Goal: Task Accomplishment & Management: Manage account settings

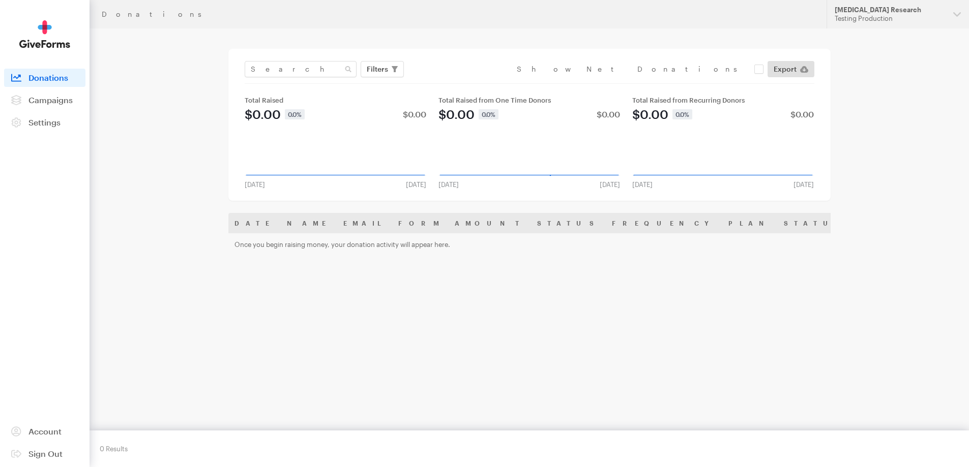
click at [466, 319] on div "Name Email Giving Form Designation Transaction Type Amount Payment Method Date …" at bounding box center [529, 314] width 602 height 203
click at [58, 98] on span "Campaigns" at bounding box center [50, 100] width 44 height 10
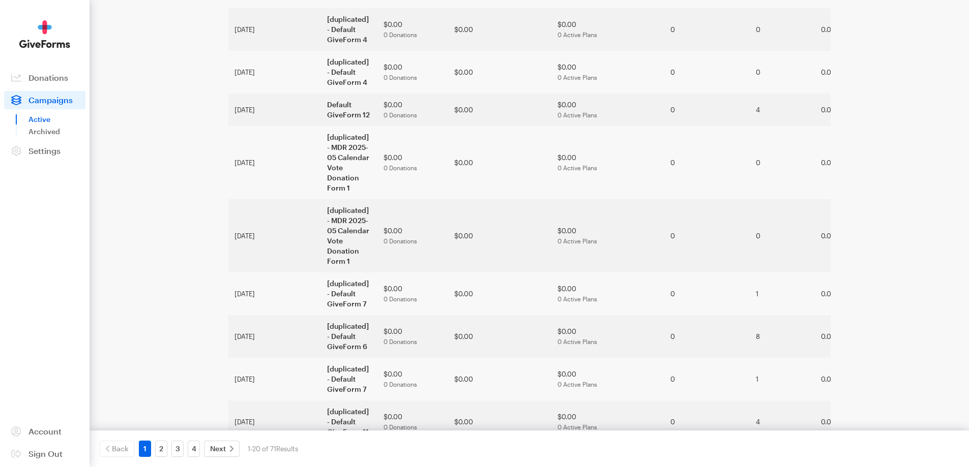
scroll to position [536, 0]
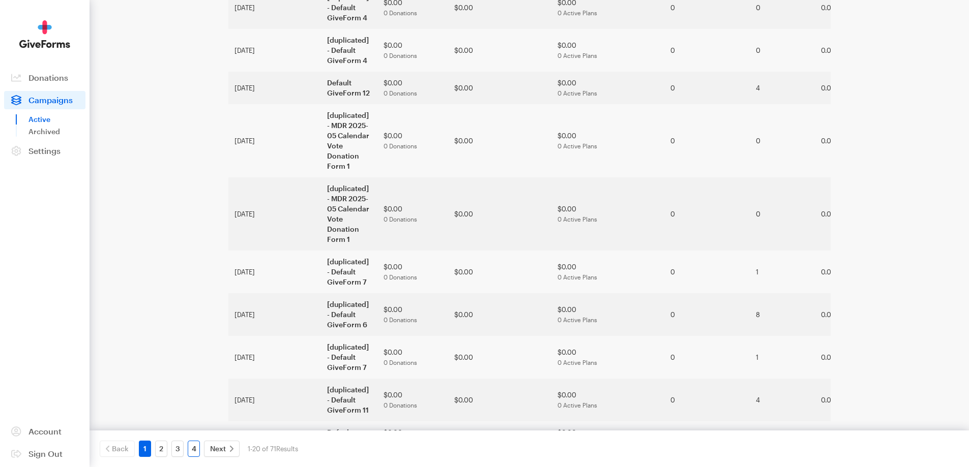
click at [193, 448] on link "4" at bounding box center [194, 449] width 12 height 16
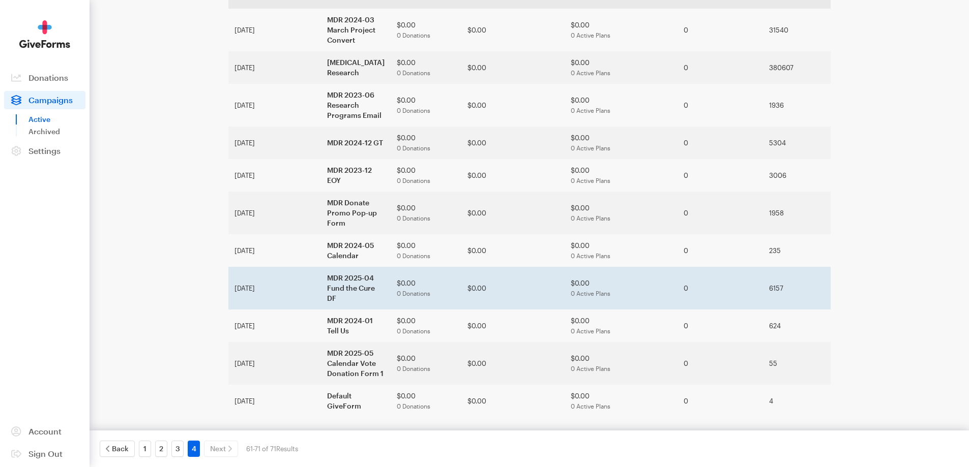
scroll to position [111, 0]
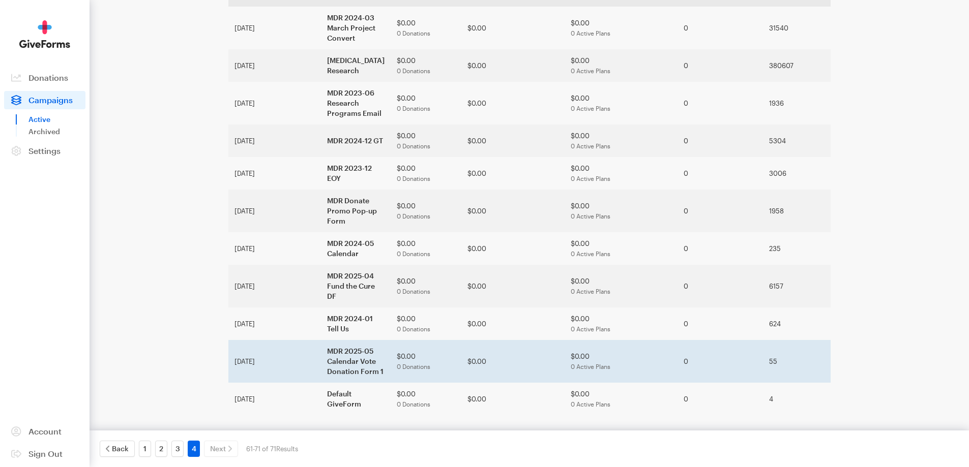
click at [321, 355] on td "MDR 2025-05 Calendar Vote Donation Form 1" at bounding box center [356, 361] width 70 height 43
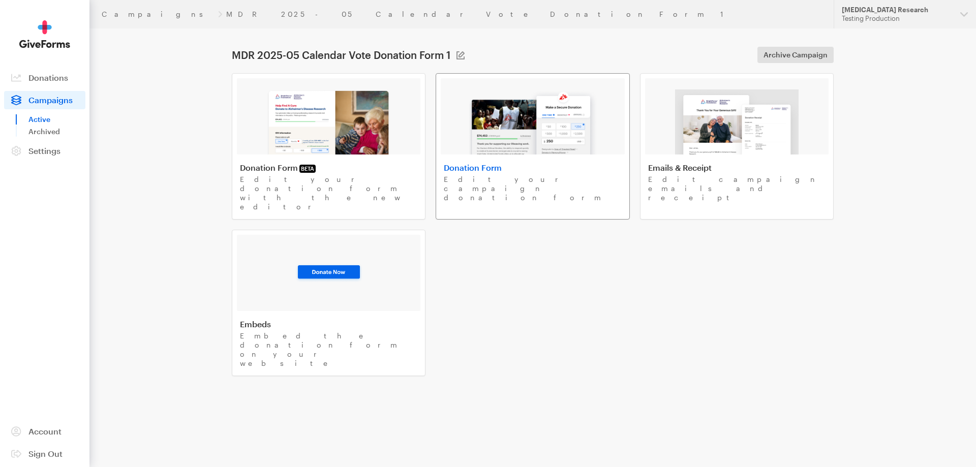
click at [523, 133] on img at bounding box center [533, 121] width 130 height 65
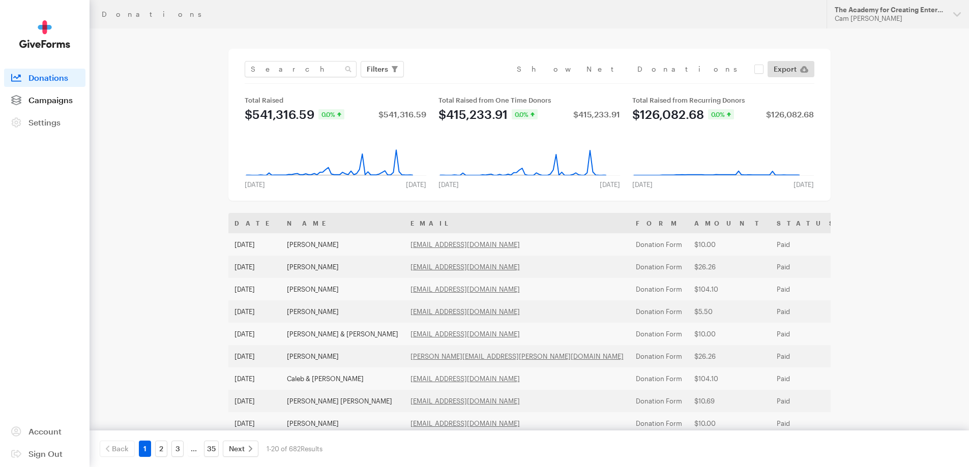
click at [68, 100] on span "Campaigns" at bounding box center [50, 100] width 44 height 10
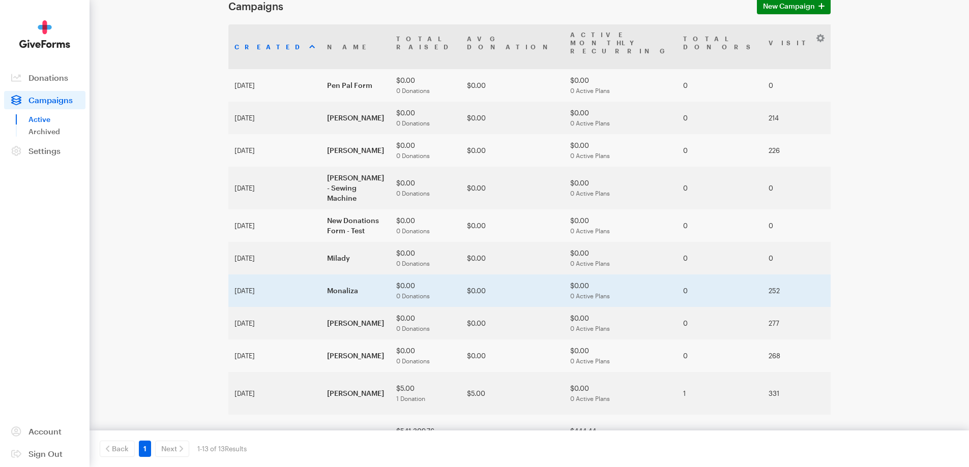
scroll to position [136, 0]
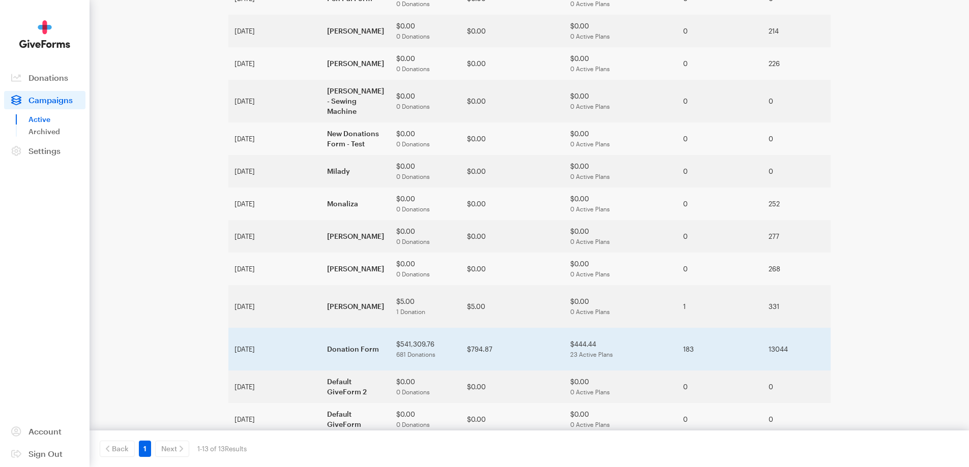
click at [435, 351] on span "681 Donations" at bounding box center [415, 354] width 39 height 7
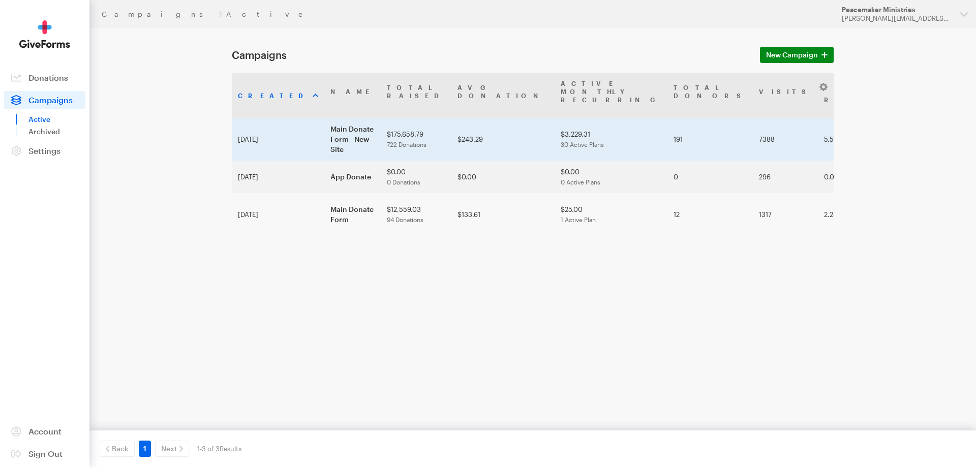
click at [337, 125] on td "Main Donate Form - New Site" at bounding box center [352, 139] width 56 height 43
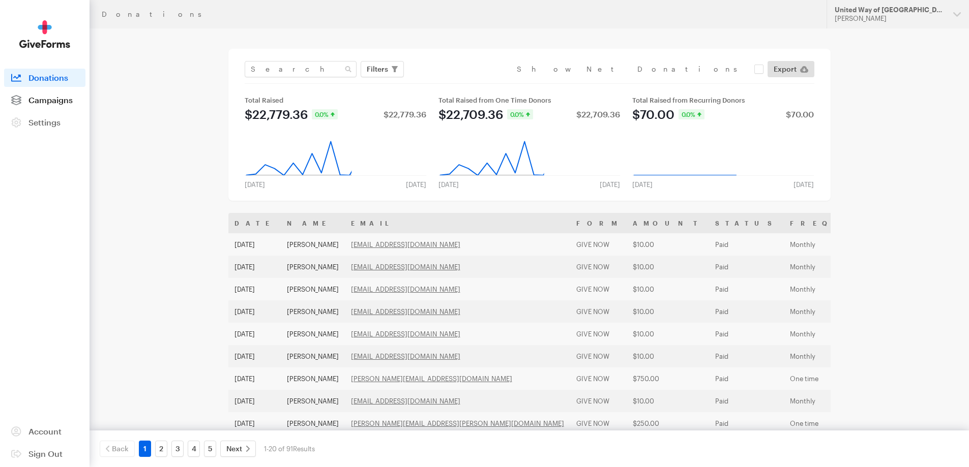
click at [48, 103] on span "Campaigns" at bounding box center [50, 100] width 44 height 10
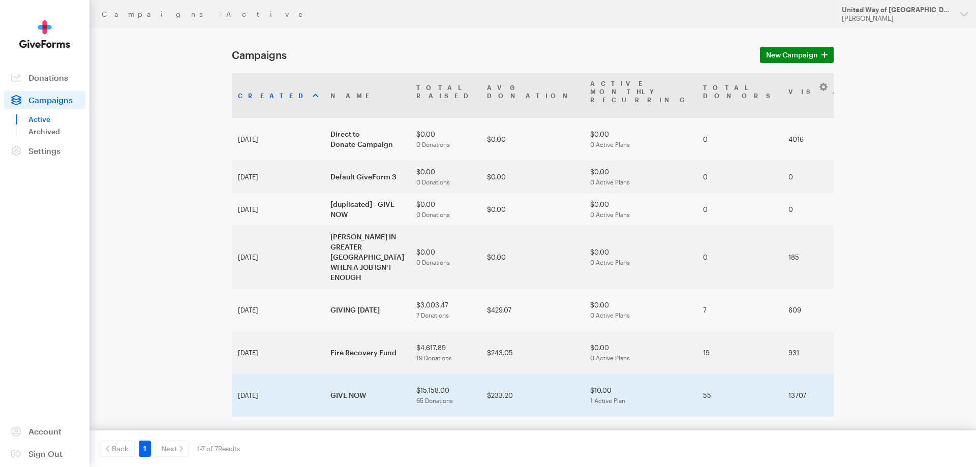
click at [327, 374] on td "GIVE NOW" at bounding box center [367, 395] width 86 height 43
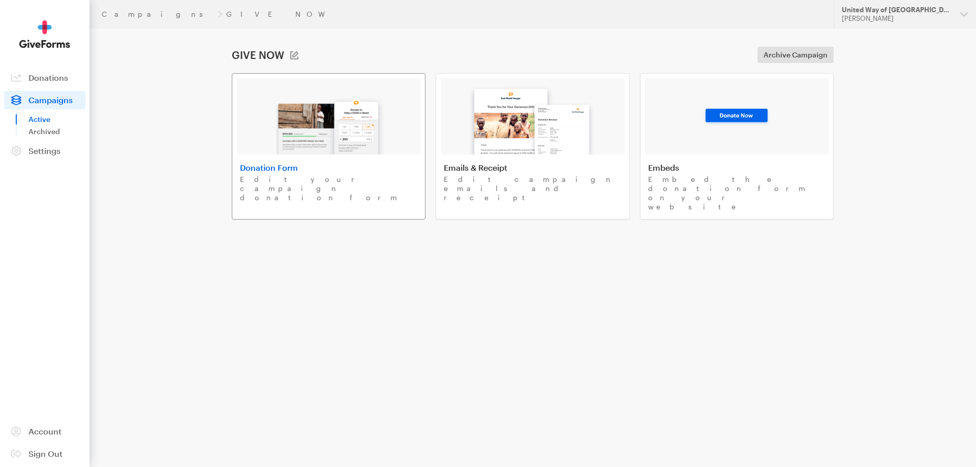
click at [351, 125] on img at bounding box center [328, 121] width 119 height 65
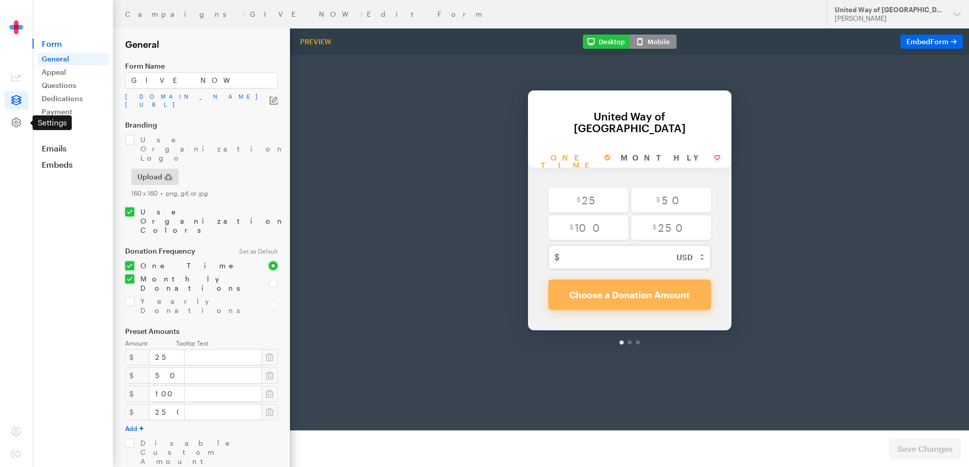
click at [16, 124] on icon at bounding box center [17, 122] width 10 height 10
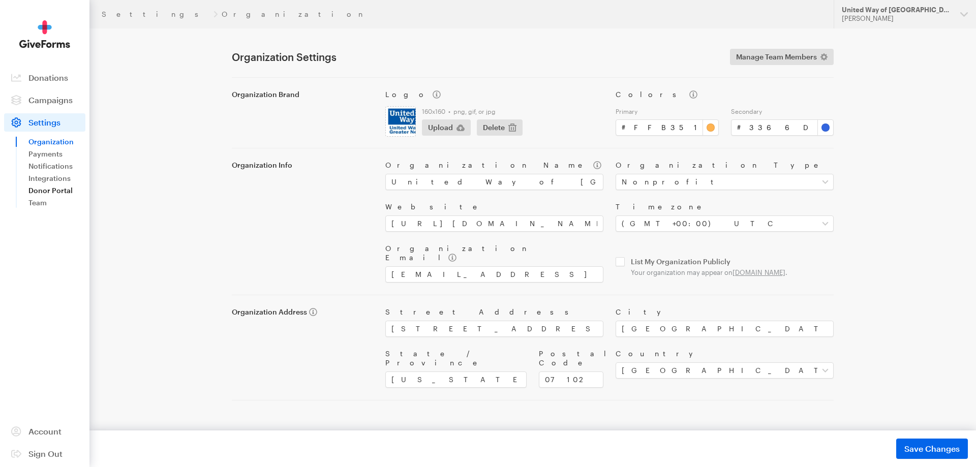
click at [49, 192] on link "Donor Portal" at bounding box center [56, 191] width 57 height 12
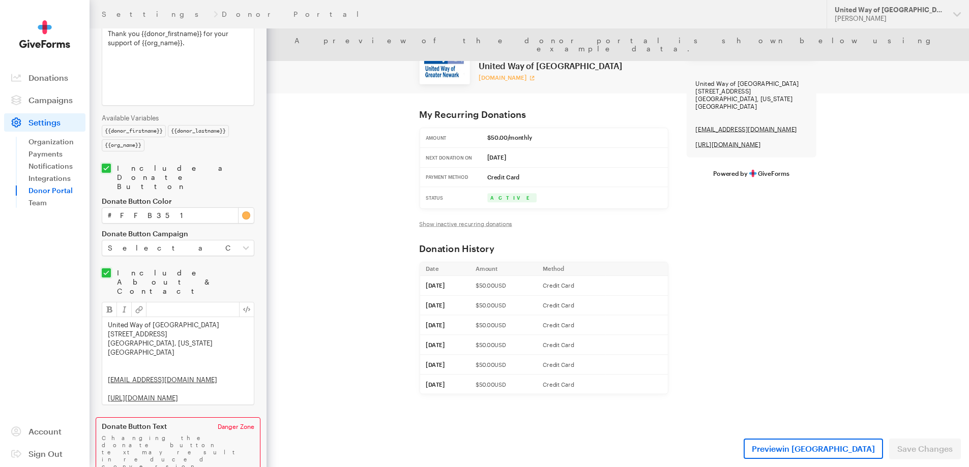
scroll to position [288, 0]
click at [189, 239] on select "Select a Campaign [duplicated] - GIVE NOW [PERSON_NAME] IN GREATER [GEOGRAPHIC_…" at bounding box center [178, 247] width 153 height 16
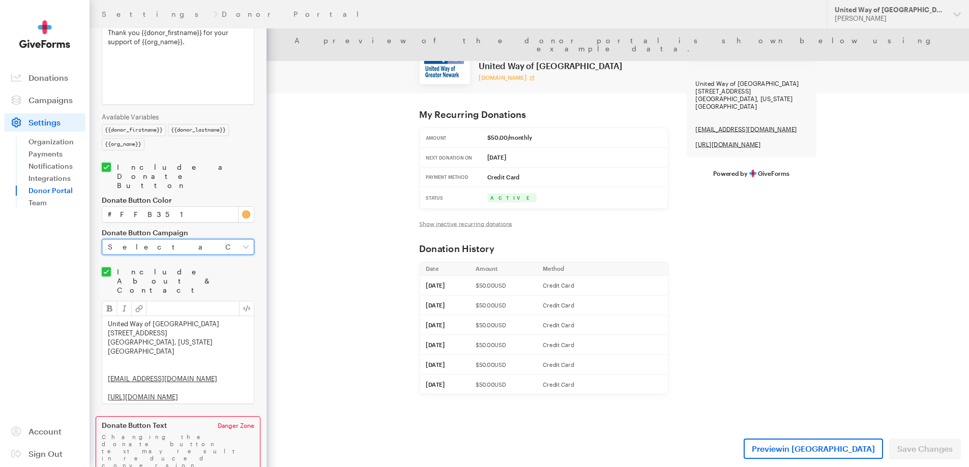
click at [189, 239] on select "Select a Campaign [duplicated] - GIVE NOW [PERSON_NAME] IN GREATER [GEOGRAPHIC_…" at bounding box center [178, 247] width 153 height 16
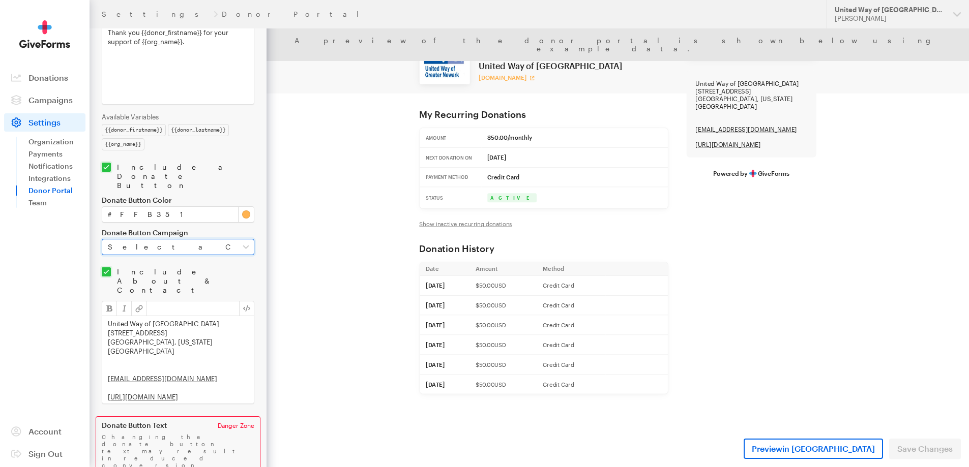
click at [189, 239] on select "Select a Campaign [duplicated] - GIVE NOW [PERSON_NAME] IN GREATER [GEOGRAPHIC_…" at bounding box center [178, 247] width 153 height 16
